Goal: Find specific page/section: Find specific page/section

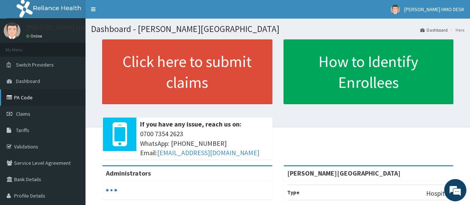
click at [27, 98] on link "PA Code" at bounding box center [42, 97] width 85 height 16
click at [26, 97] on link "PA Code" at bounding box center [42, 97] width 85 height 16
click at [23, 97] on link "PA Code" at bounding box center [42, 97] width 85 height 16
click at [32, 79] on span "Dashboard" at bounding box center [28, 81] width 24 height 7
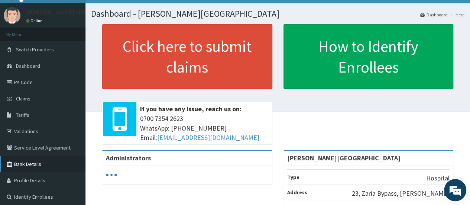
scroll to position [13, 0]
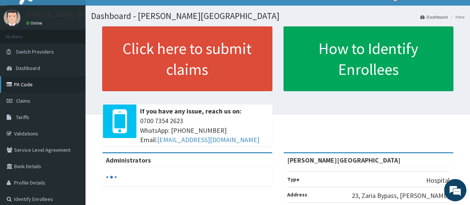
click at [26, 84] on link "PA Code" at bounding box center [42, 84] width 85 height 16
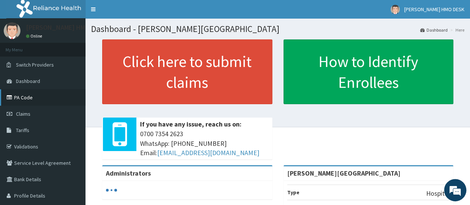
click at [25, 97] on link "PA Code" at bounding box center [42, 97] width 85 height 16
